Goal: Navigation & Orientation: Find specific page/section

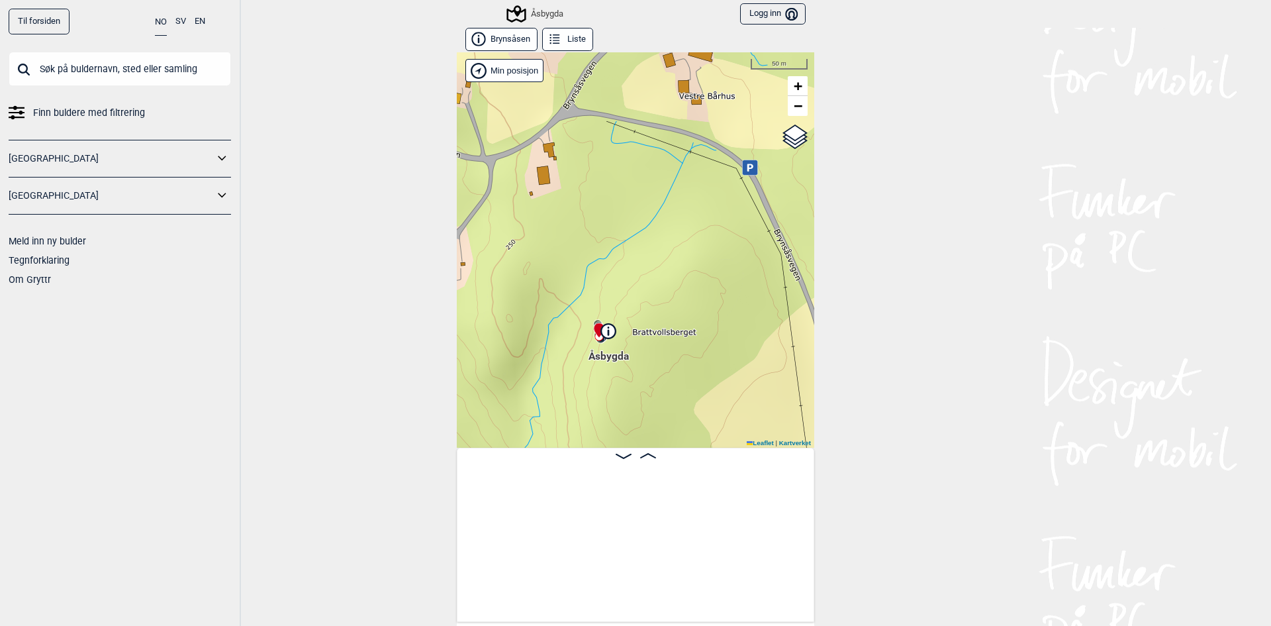
scroll to position [0, 607]
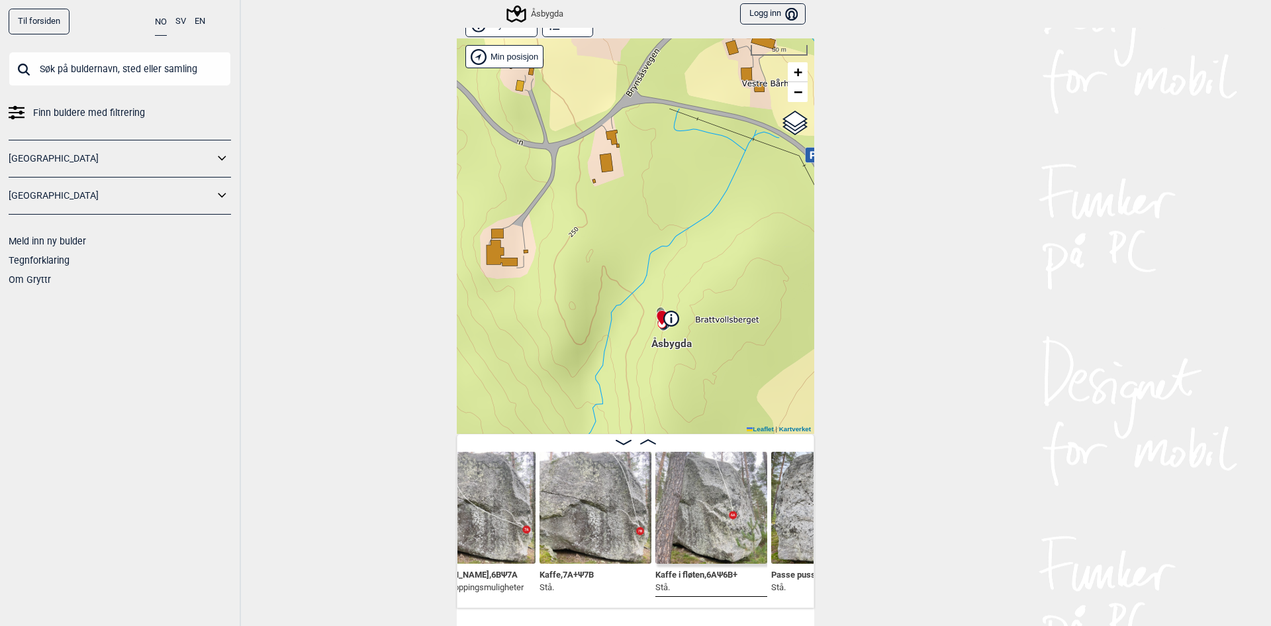
drag, startPoint x: 652, startPoint y: 346, endPoint x: 720, endPoint y: 351, distance: 67.7
click at [721, 349] on div "Åsbygda Brukerens posisjon Min posisjon 50 m + − Kartverket OpenStreetMap Googl…" at bounding box center [636, 235] width 358 height 395
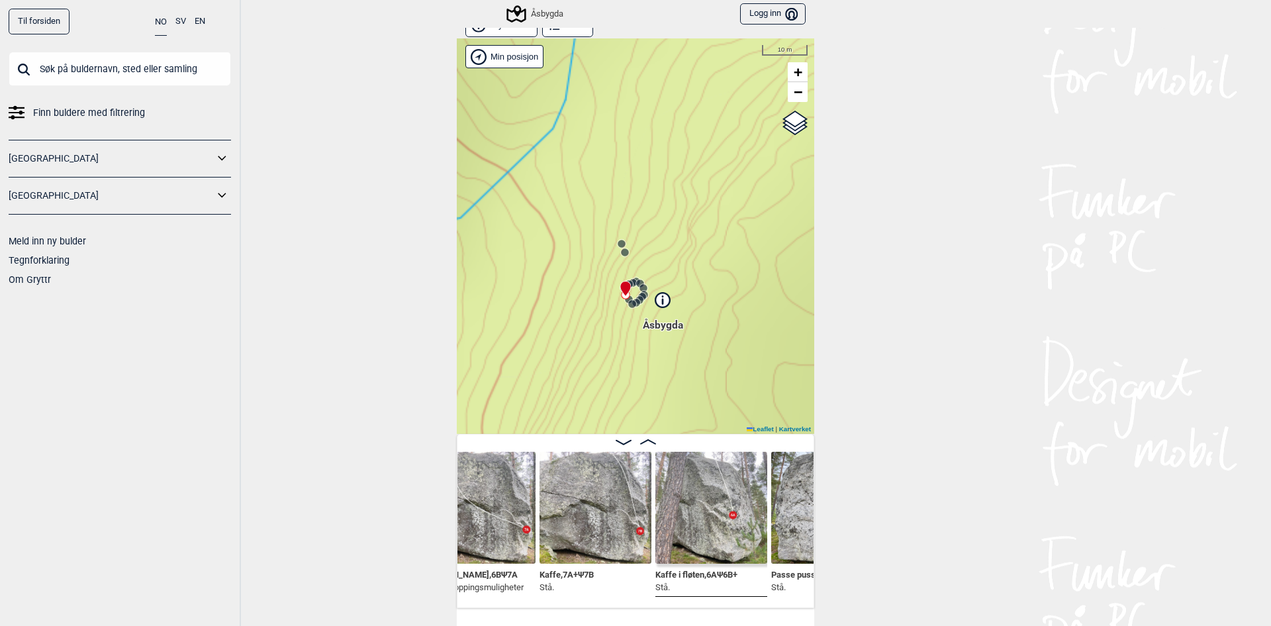
drag, startPoint x: 601, startPoint y: 272, endPoint x: 693, endPoint y: 339, distance: 113.2
click at [683, 318] on span "Åsbygda" at bounding box center [663, 318] width 40 height 0
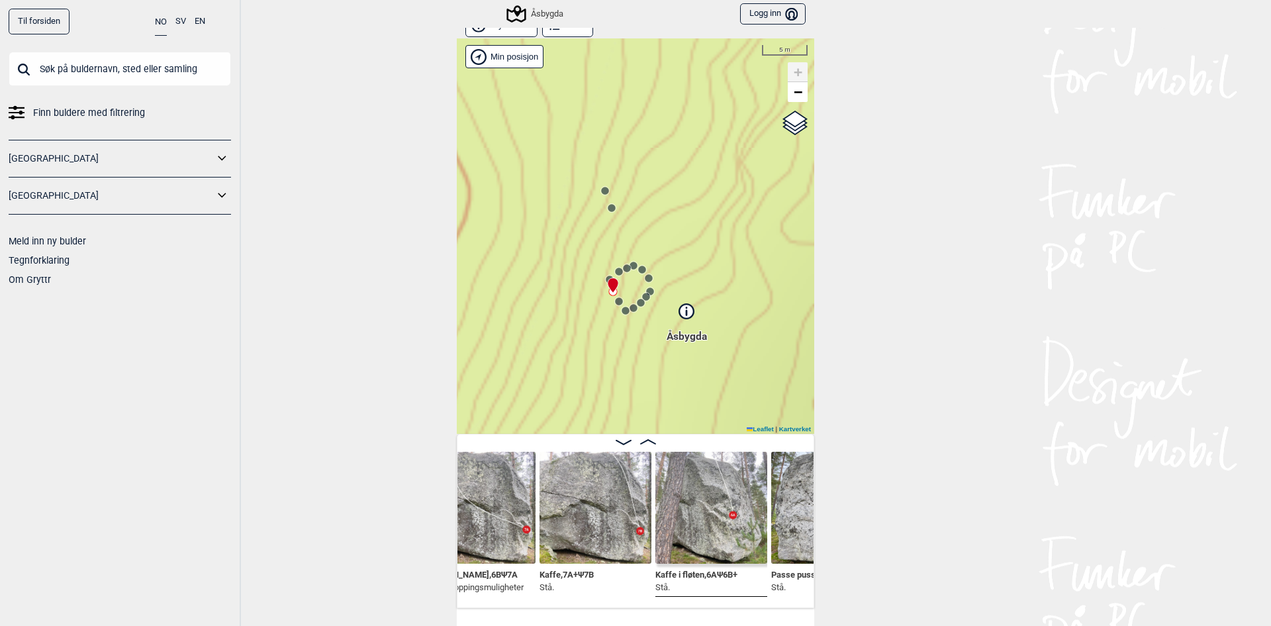
drag, startPoint x: 653, startPoint y: 334, endPoint x: 692, endPoint y: 364, distance: 49.1
click at [692, 364] on div "Åsbygda Brukerens posisjon Min posisjon 5 m + − Kartverket OpenStreetMap Google…" at bounding box center [636, 235] width 358 height 395
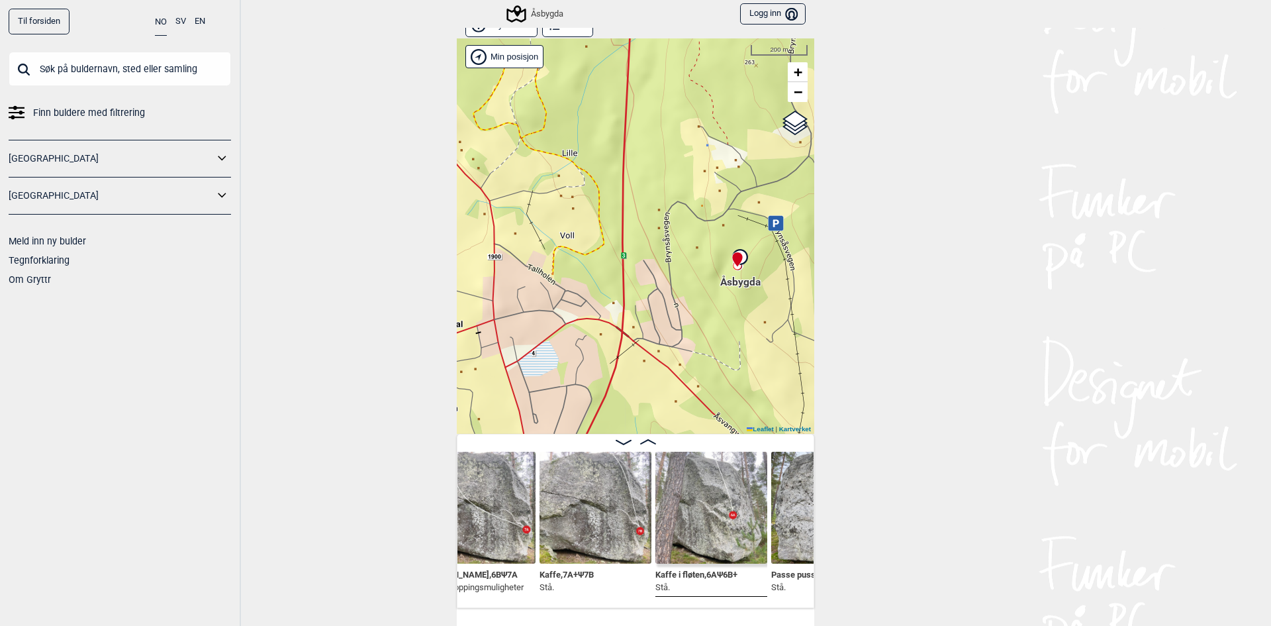
drag, startPoint x: 671, startPoint y: 381, endPoint x: 714, endPoint y: 285, distance: 106.1
click at [714, 285] on div "Åsbygda Brukerens posisjon Min posisjon 200 m + − Kartverket OpenStreetMap Goog…" at bounding box center [636, 235] width 358 height 395
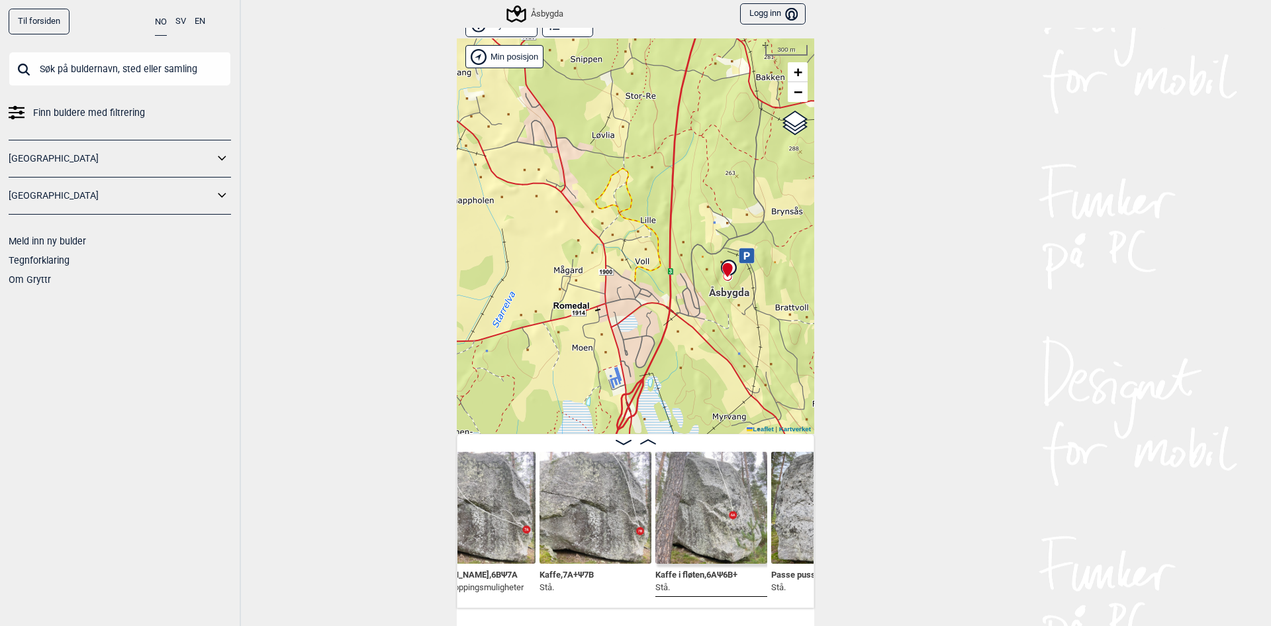
drag, startPoint x: 681, startPoint y: 341, endPoint x: 715, endPoint y: 336, distance: 34.2
click at [715, 336] on div "Åsbygda Brukerens posisjon Min posisjon 300 m + − Kartverket OpenStreetMap Goog…" at bounding box center [636, 235] width 358 height 395
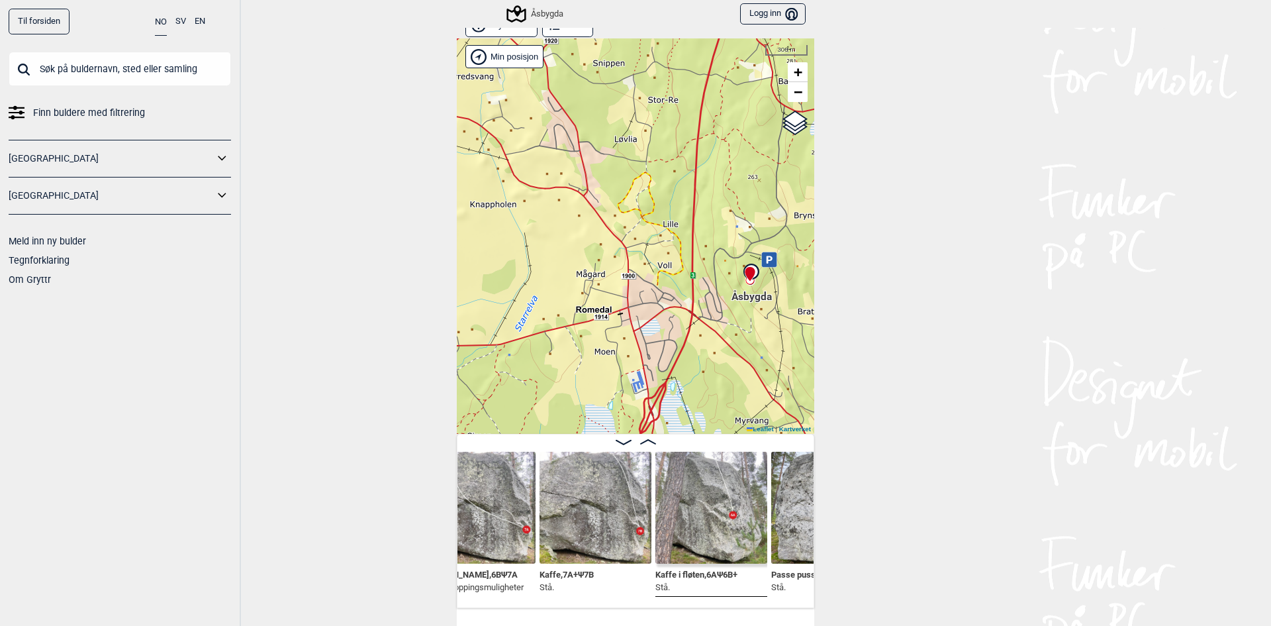
drag, startPoint x: 749, startPoint y: 305, endPoint x: 677, endPoint y: 354, distance: 87.1
click at [681, 349] on div "Åsbygda Brukerens posisjon Min posisjon 300 m + − Kartverket OpenStreetMap Goog…" at bounding box center [636, 235] width 358 height 395
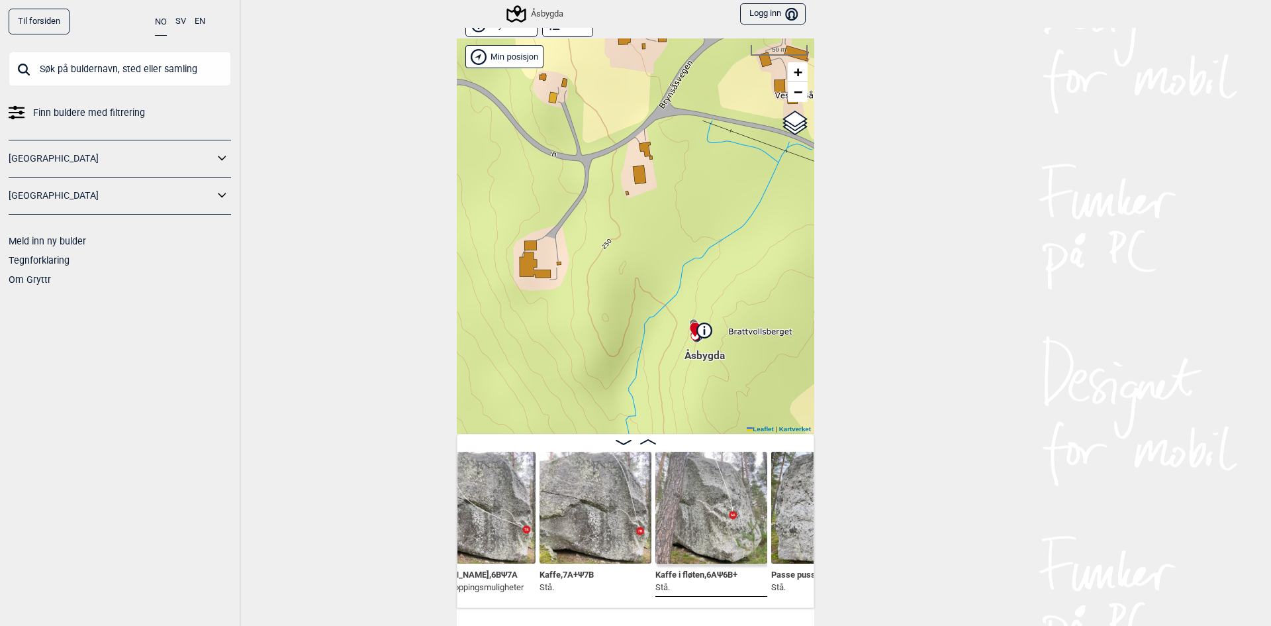
drag, startPoint x: 692, startPoint y: 356, endPoint x: 709, endPoint y: 386, distance: 35.0
click at [709, 386] on div "Åsbygda Brukerens posisjon Min posisjon 50 m + − Kartverket OpenStreetMap Googl…" at bounding box center [636, 235] width 358 height 395
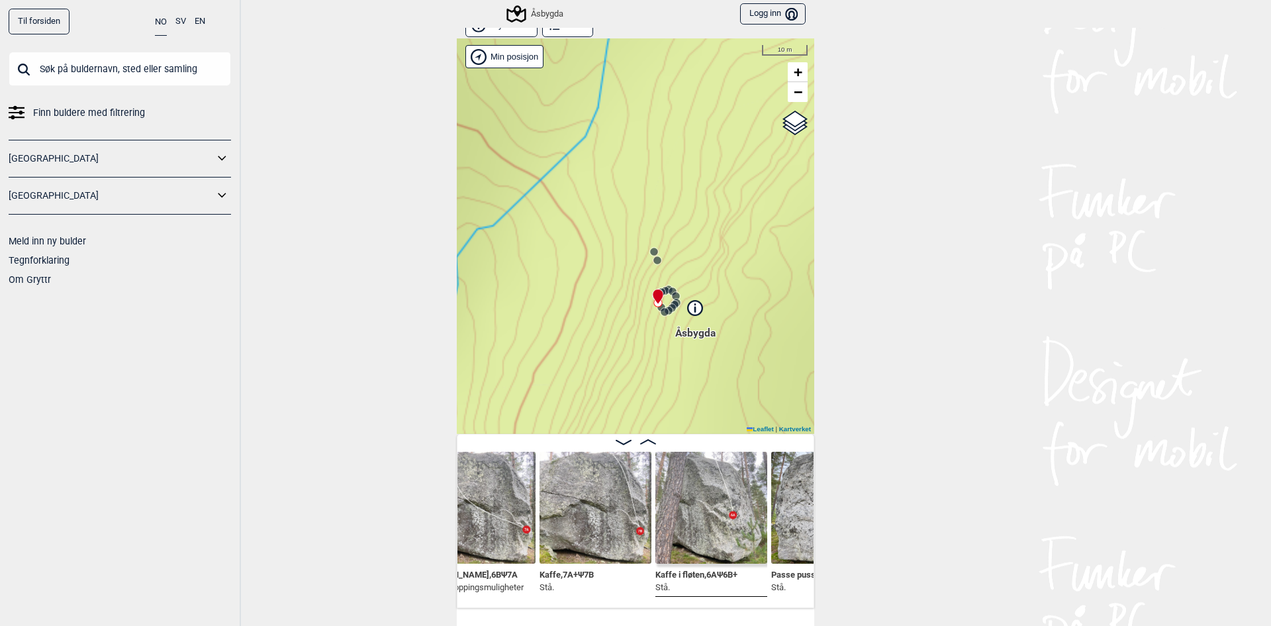
drag, startPoint x: 689, startPoint y: 309, endPoint x: 709, endPoint y: 391, distance: 84.6
click at [709, 390] on div "Åsbygda Brukerens posisjon Min posisjon 10 m + − Kartverket OpenStreetMap Googl…" at bounding box center [636, 235] width 358 height 395
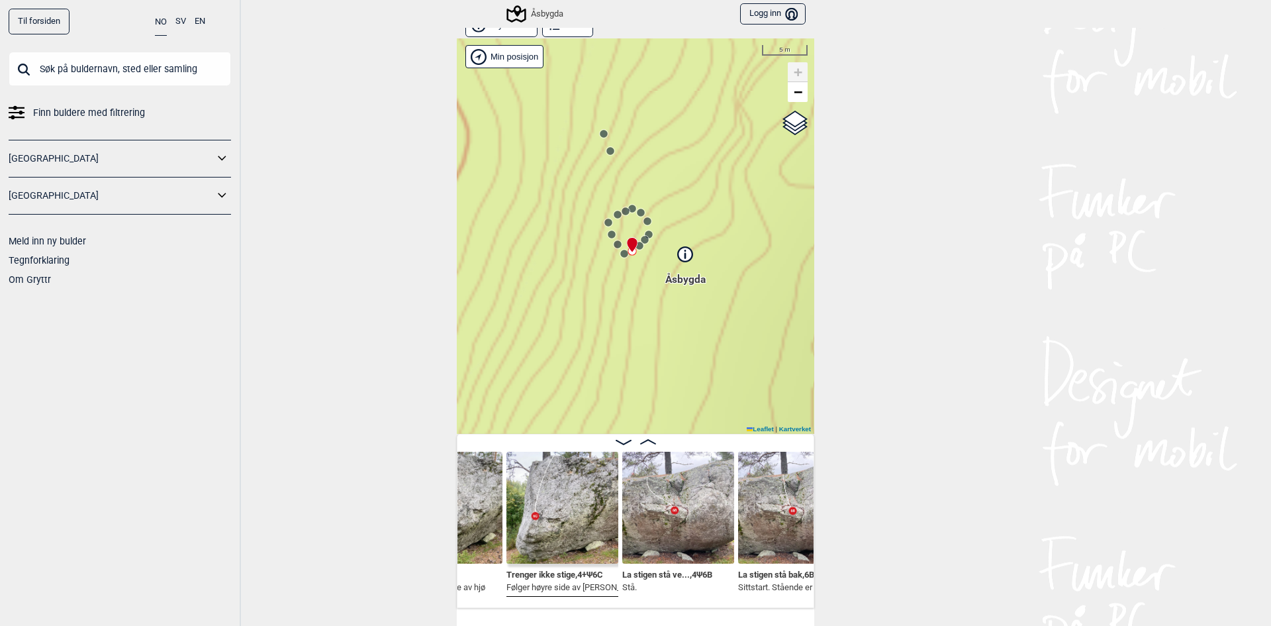
scroll to position [0, 1122]
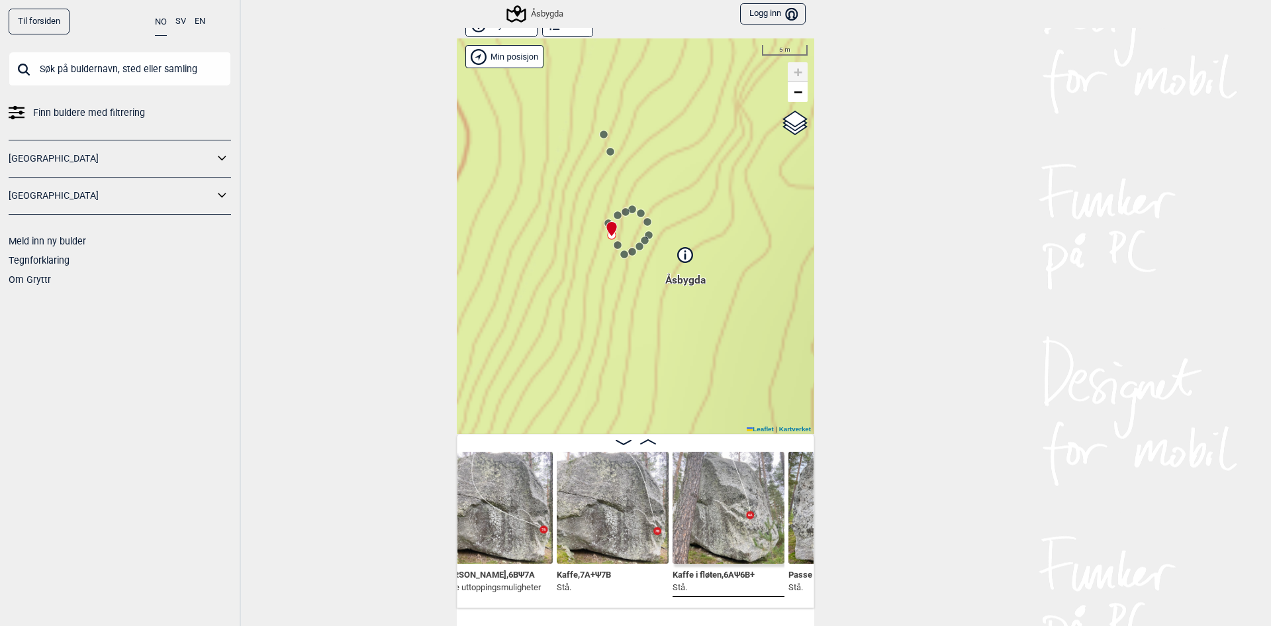
scroll to position [0, 564]
